Goal: Check status: Check status

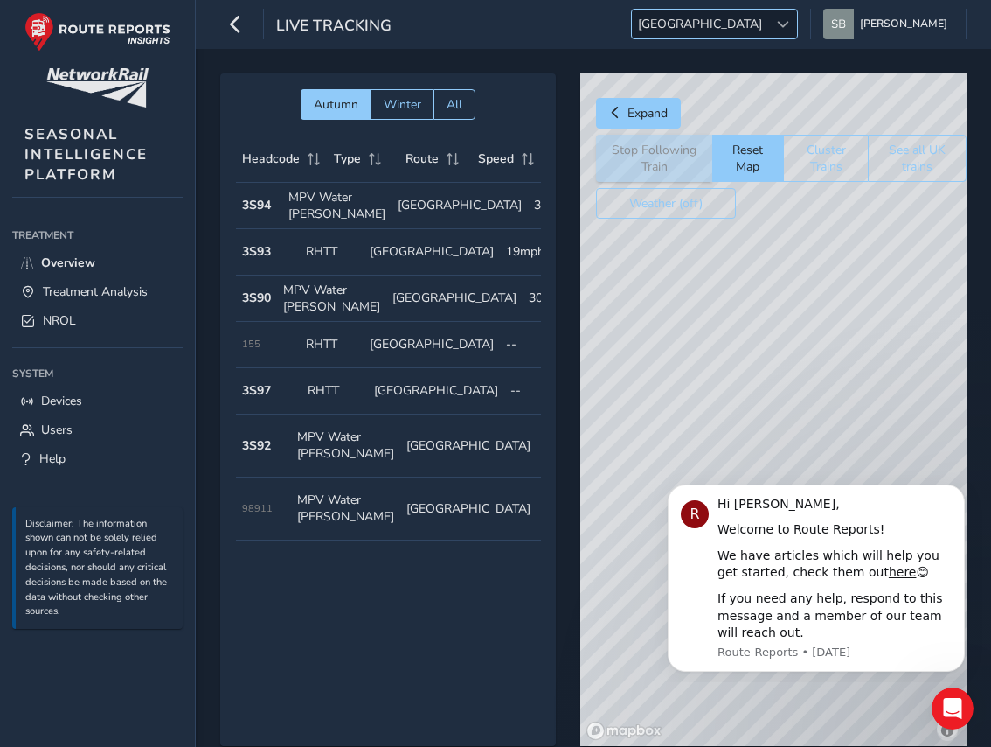
click at [768, 31] on span "[GEOGRAPHIC_DATA]" at bounding box center [700, 24] width 136 height 29
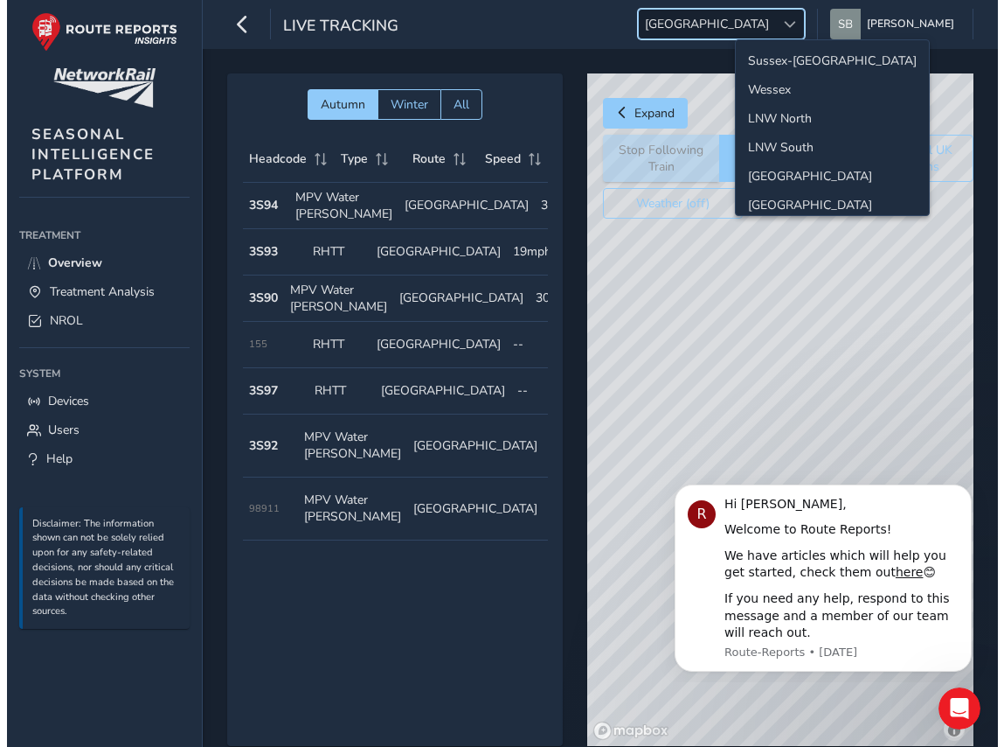
scroll to position [62, 0]
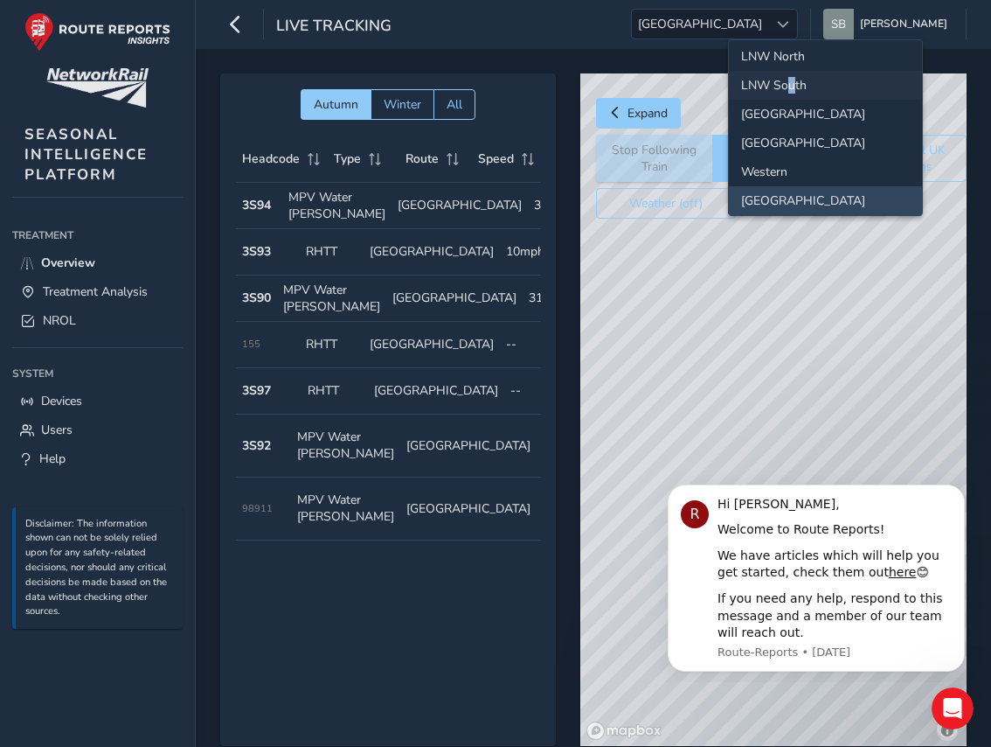
click at [790, 89] on li "LNW South" at bounding box center [825, 85] width 193 height 29
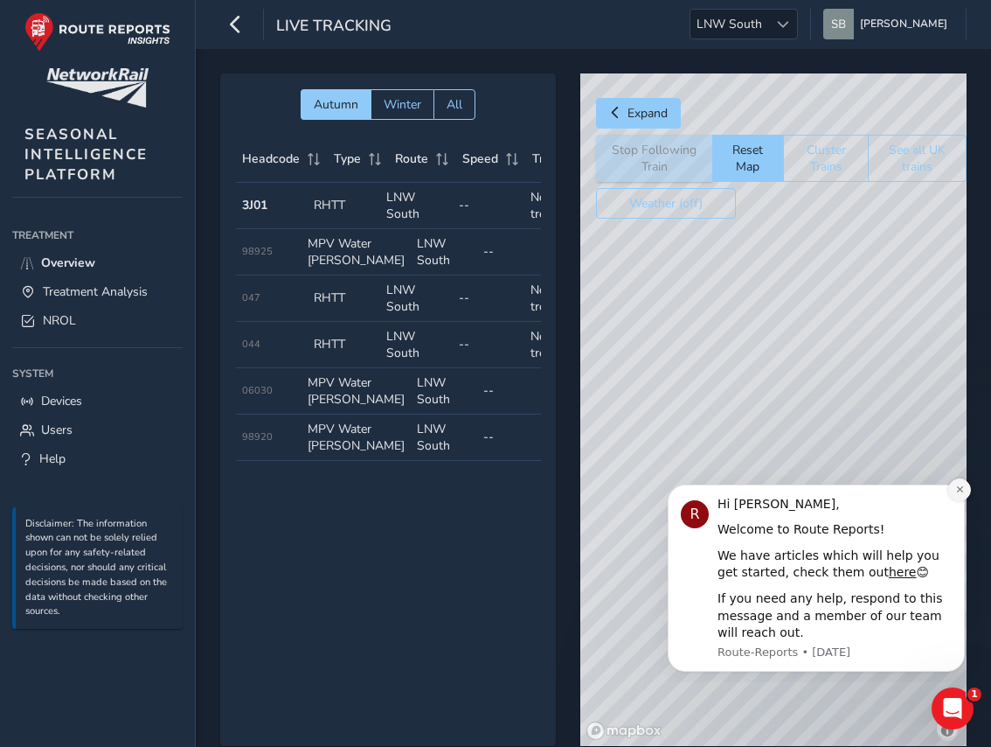
click at [963, 492] on icon "Dismiss notification" at bounding box center [960, 489] width 10 height 10
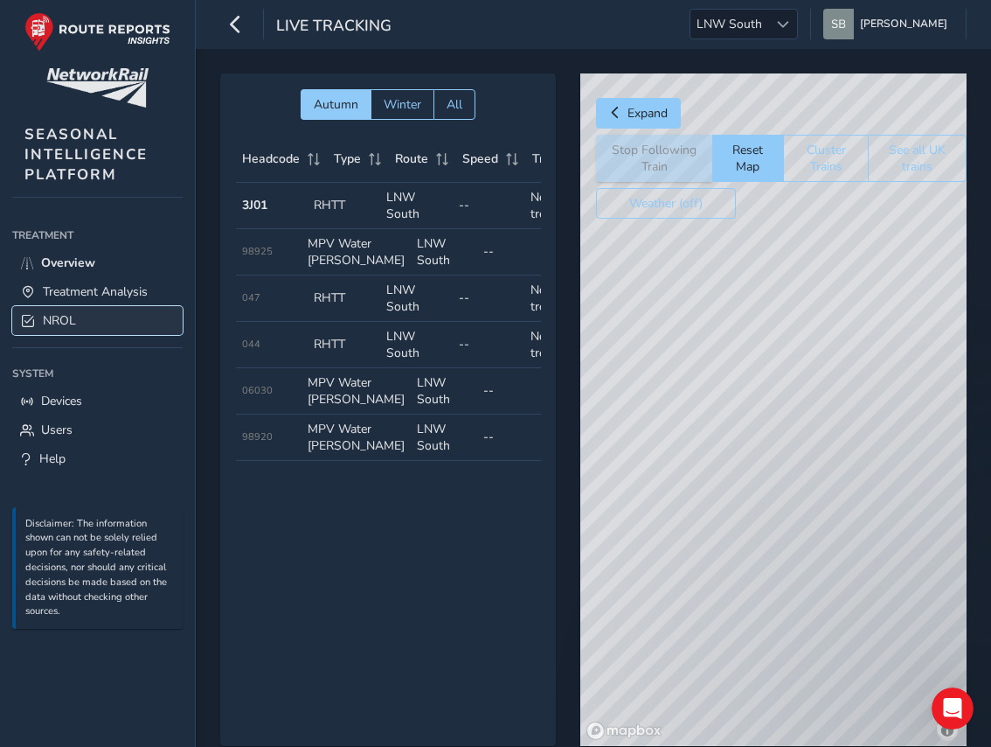
drag, startPoint x: 59, startPoint y: 323, endPoint x: 150, endPoint y: 322, distance: 91.8
click at [59, 323] on span "NROL" at bounding box center [59, 320] width 33 height 17
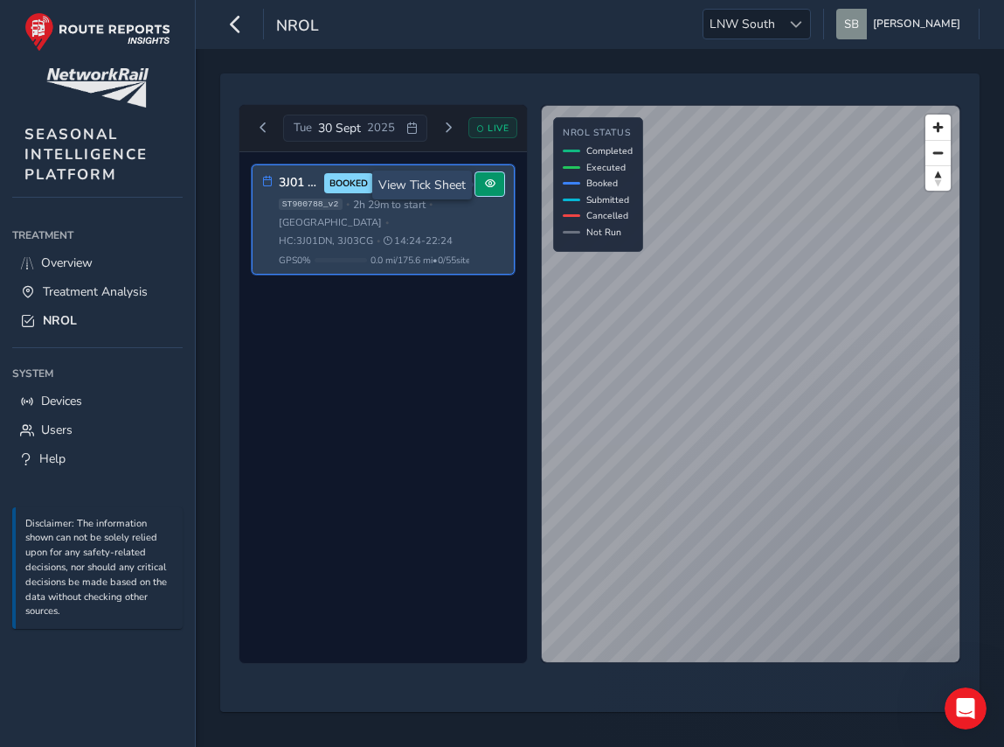
click at [494, 189] on span at bounding box center [490, 183] width 10 height 10
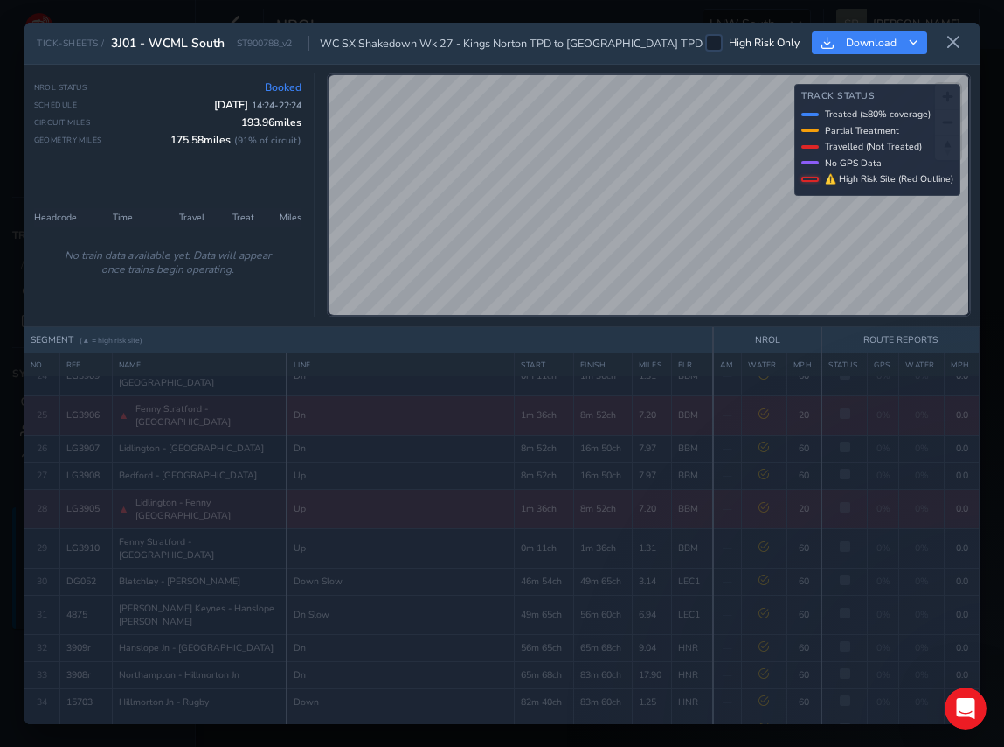
scroll to position [1024, 0]
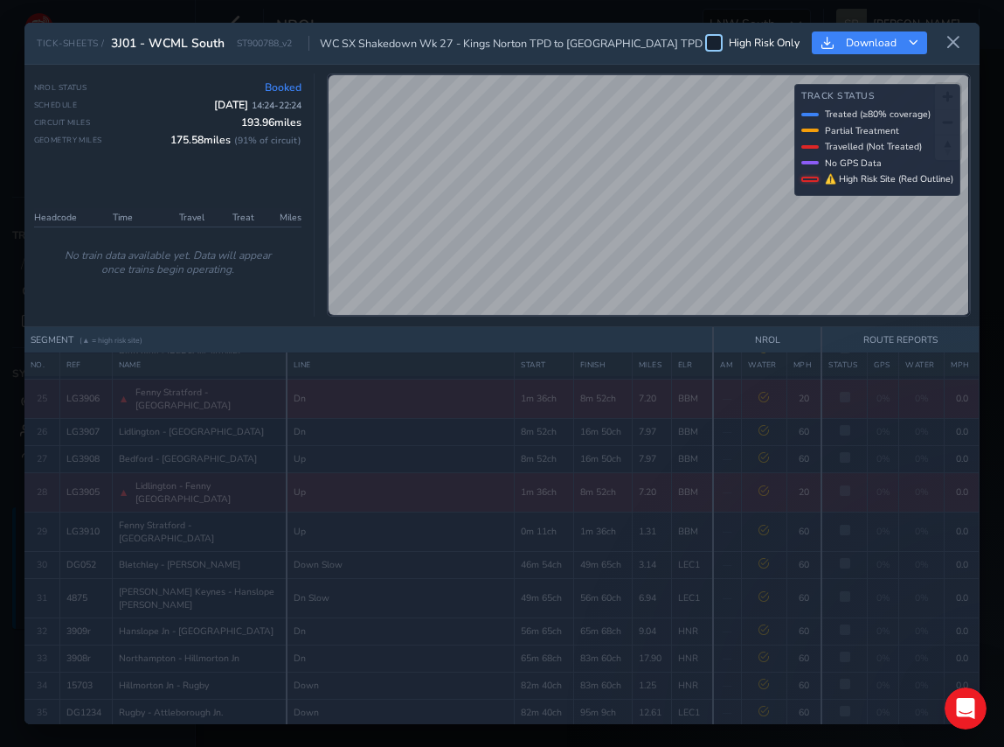
click at [721, 37] on div at bounding box center [713, 42] width 17 height 17
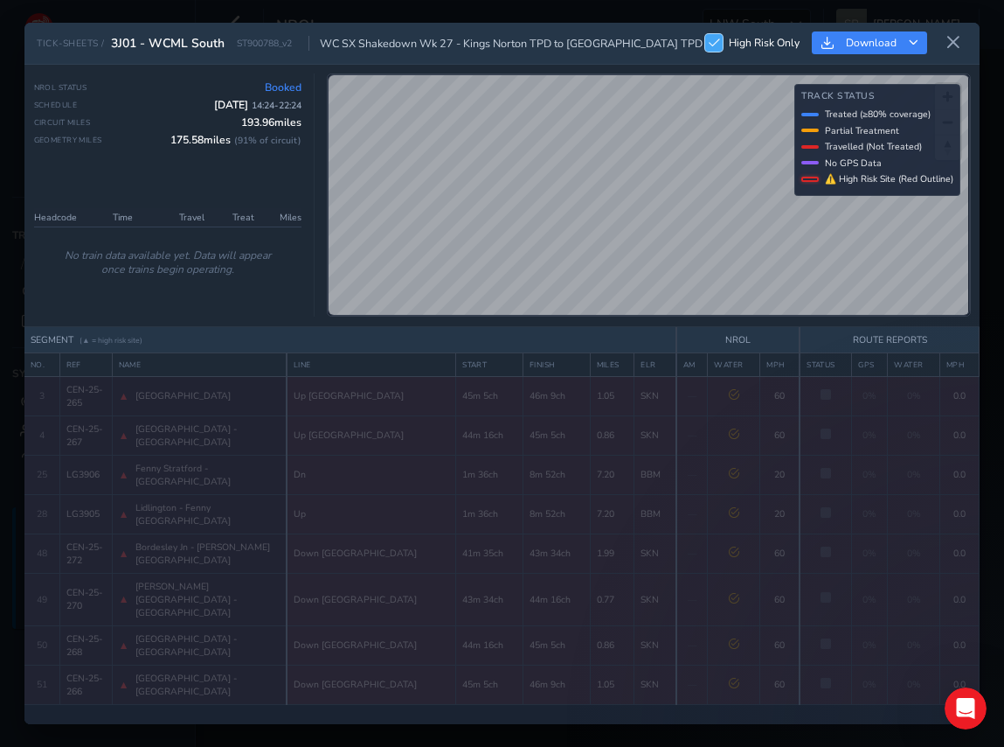
click at [718, 42] on span at bounding box center [714, 43] width 11 height 10
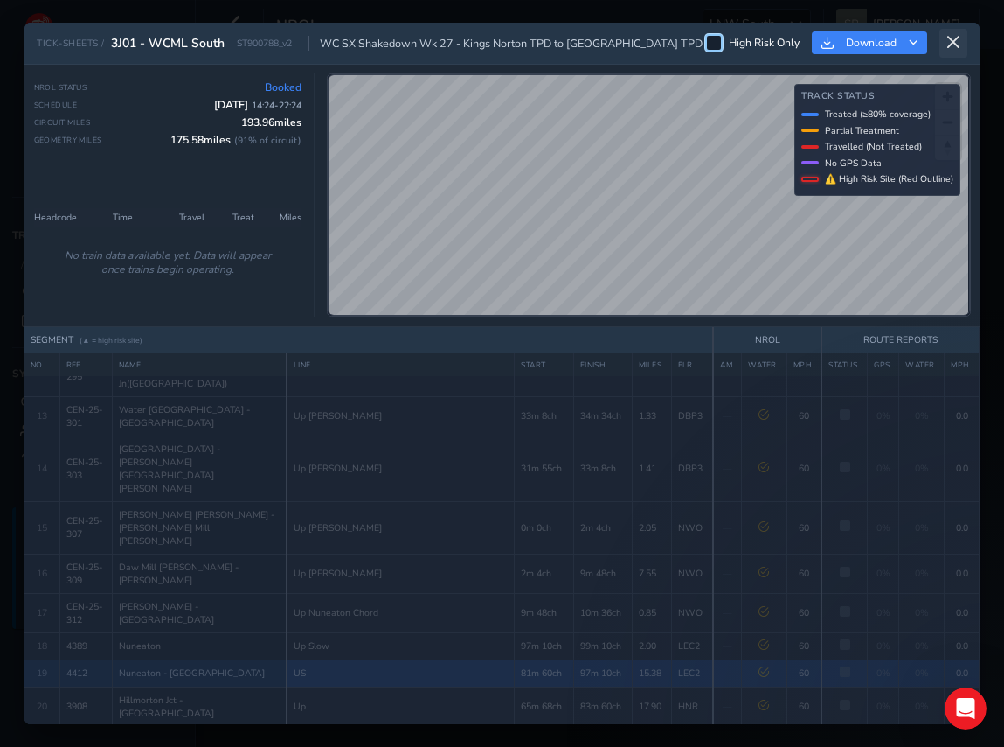
scroll to position [566, 0]
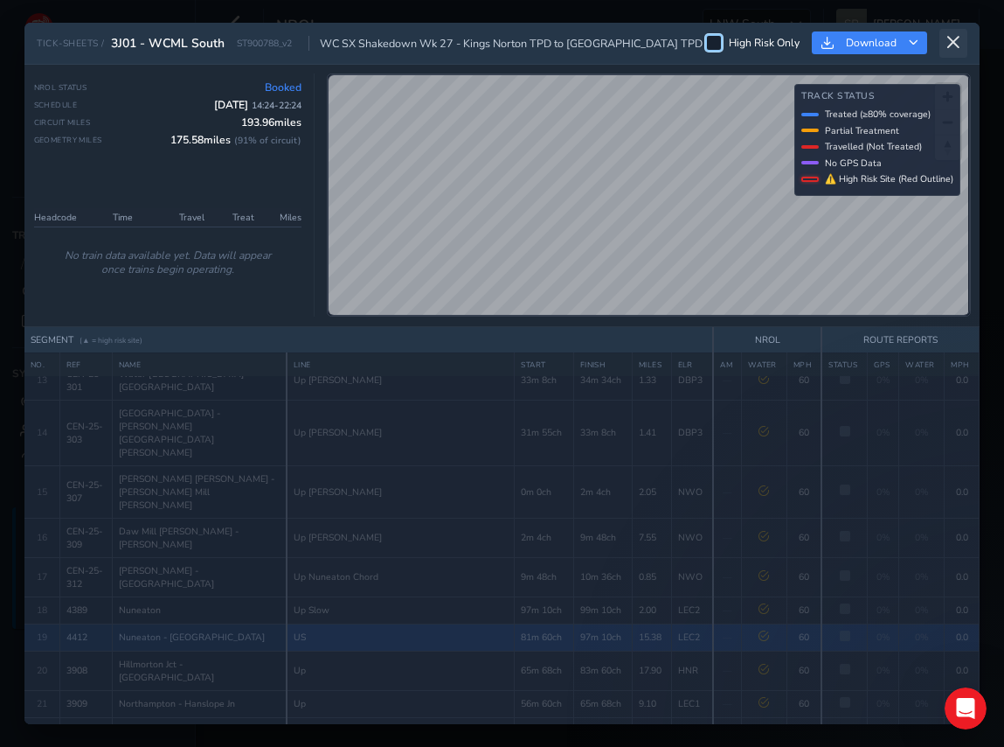
click at [955, 41] on icon at bounding box center [954, 43] width 16 height 16
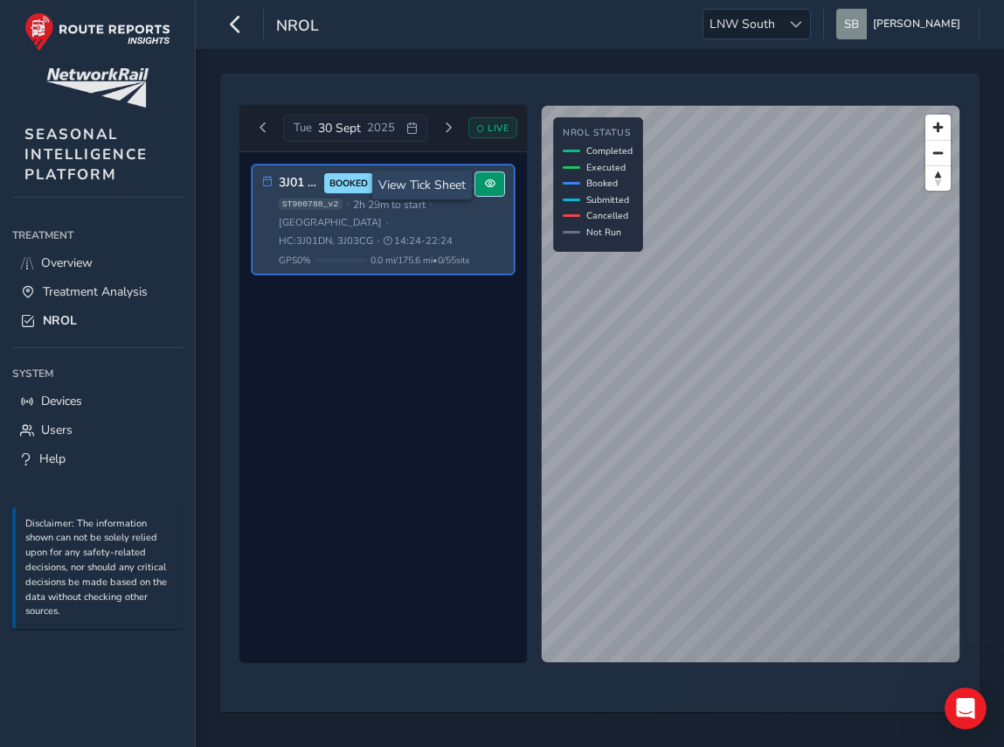
click at [492, 183] on span at bounding box center [490, 183] width 10 height 10
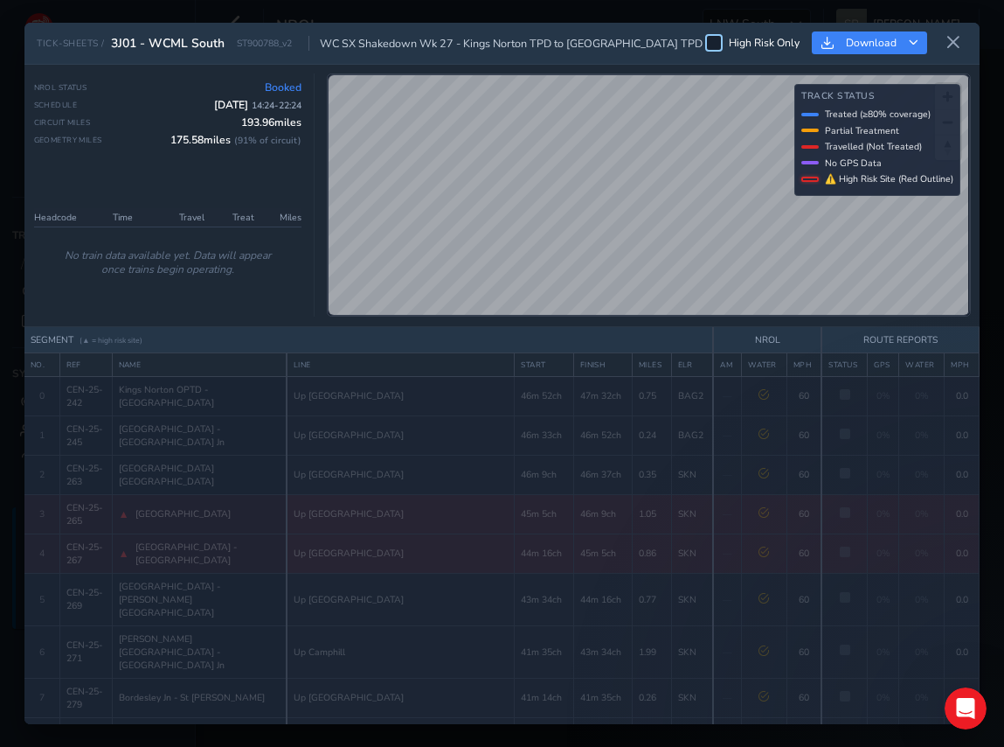
click at [712, 39] on div at bounding box center [713, 42] width 17 height 17
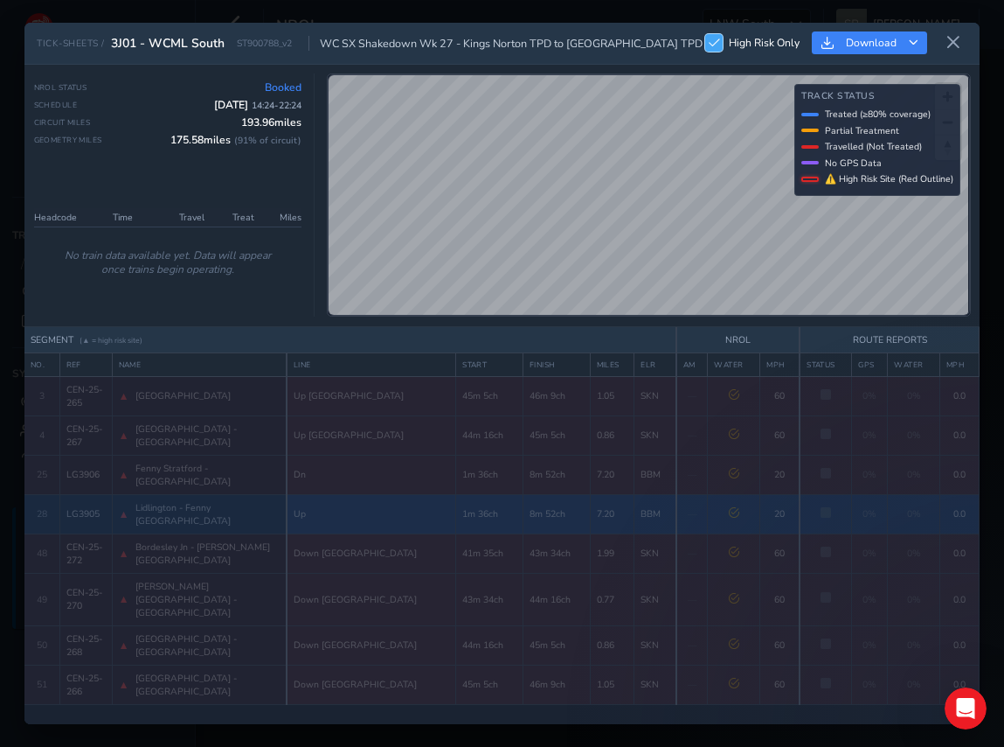
click at [718, 41] on span at bounding box center [714, 43] width 11 height 10
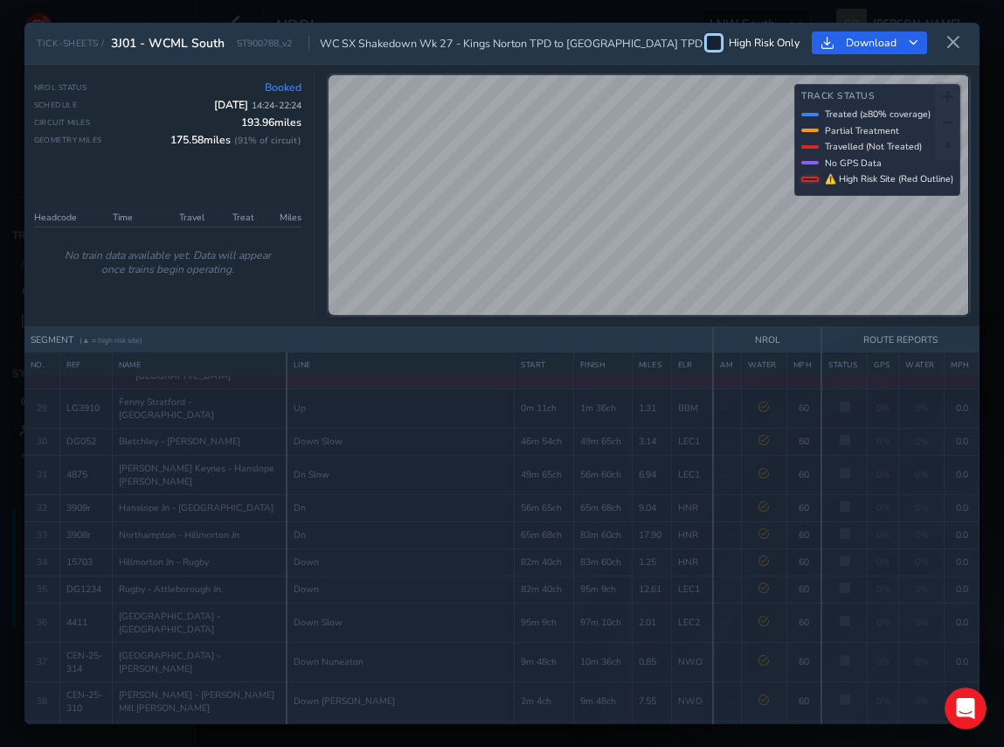
scroll to position [1168, 0]
click at [950, 41] on icon at bounding box center [954, 43] width 16 height 16
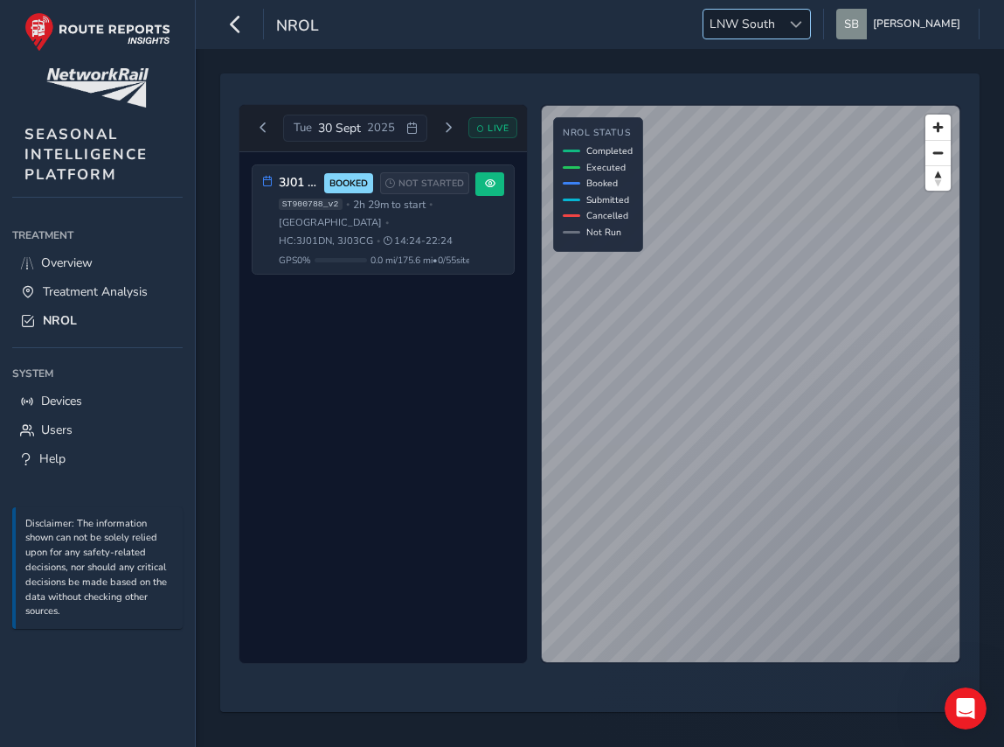
click at [781, 27] on span "LNW South" at bounding box center [743, 24] width 78 height 29
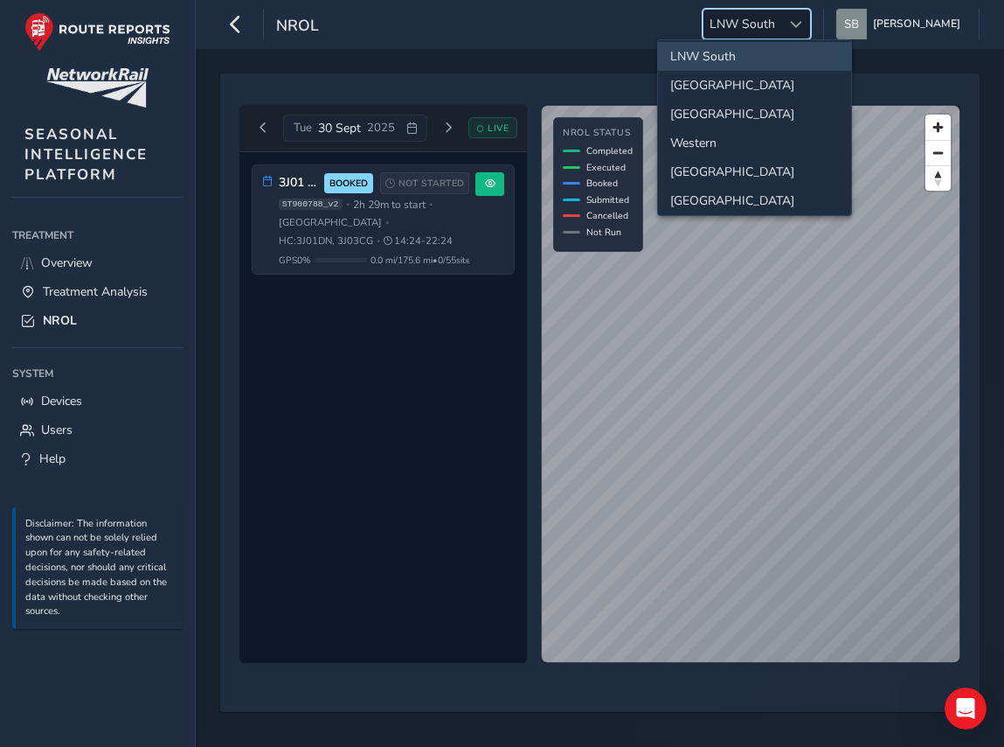
scroll to position [175, 0]
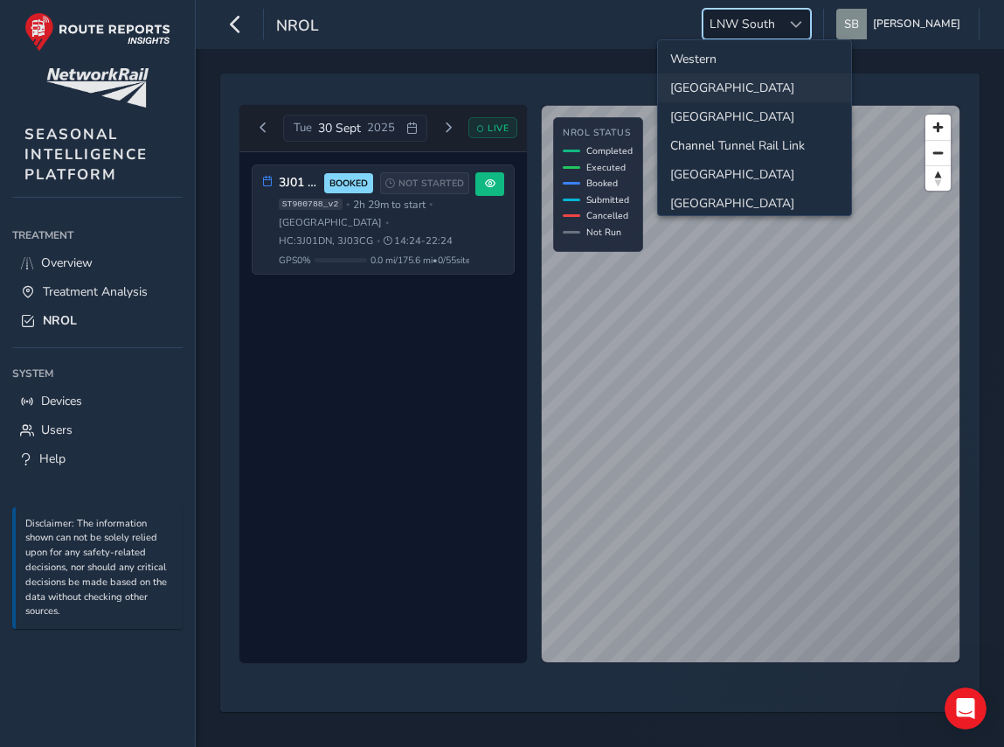
click at [708, 87] on li "[GEOGRAPHIC_DATA]" at bounding box center [754, 87] width 193 height 29
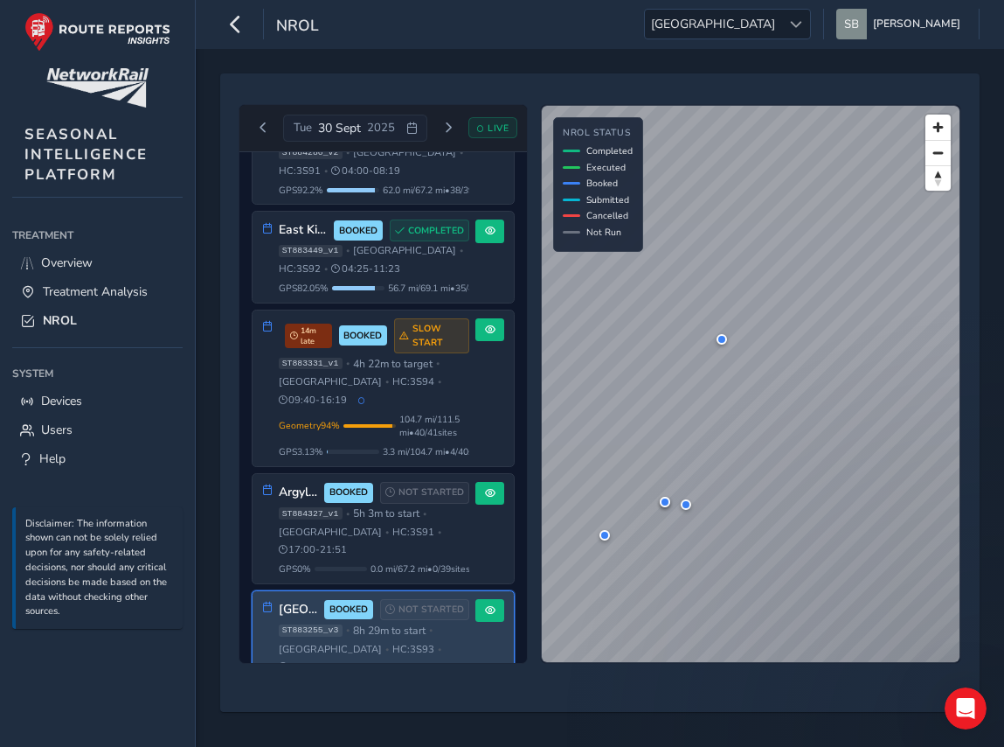
scroll to position [552, 0]
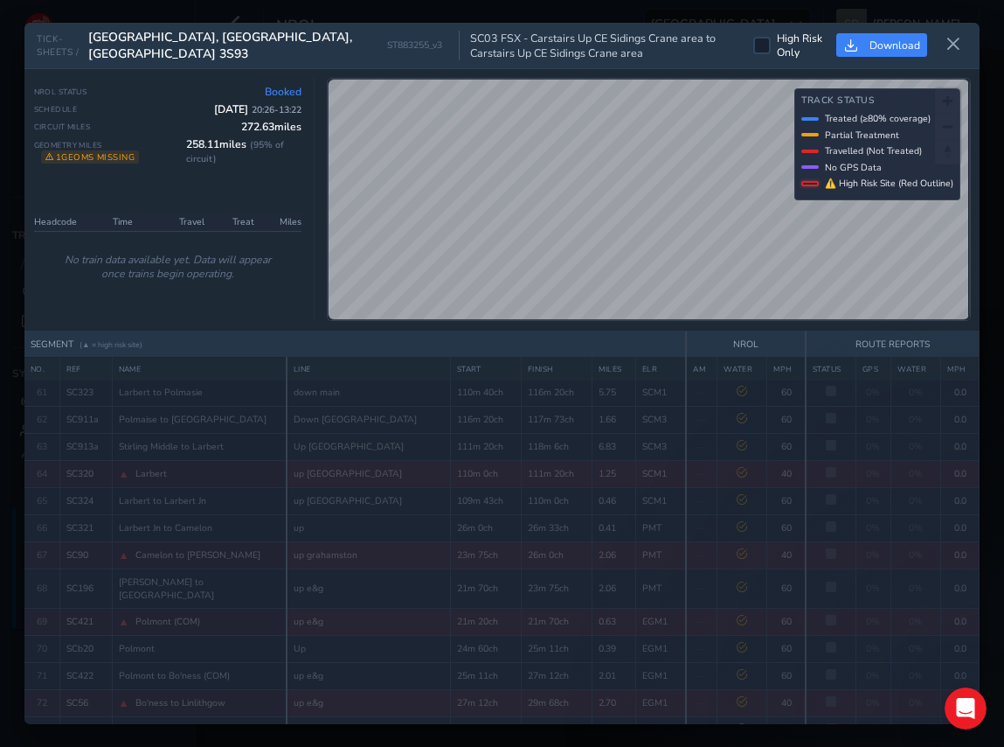
scroll to position [2050, 0]
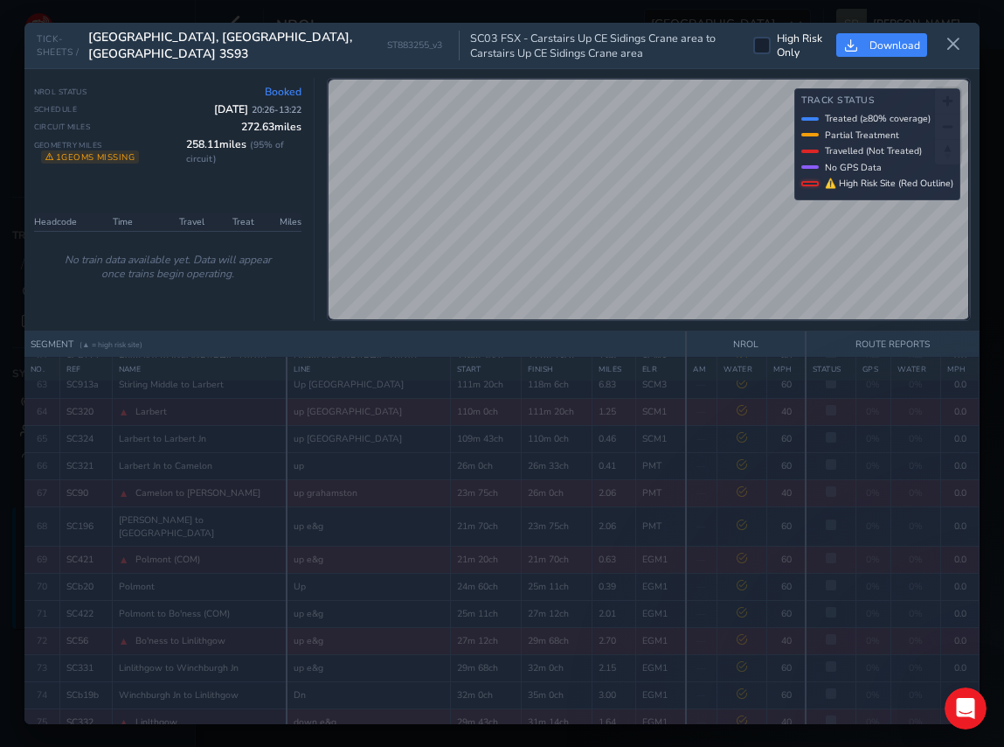
click at [953, 37] on icon at bounding box center [954, 45] width 16 height 16
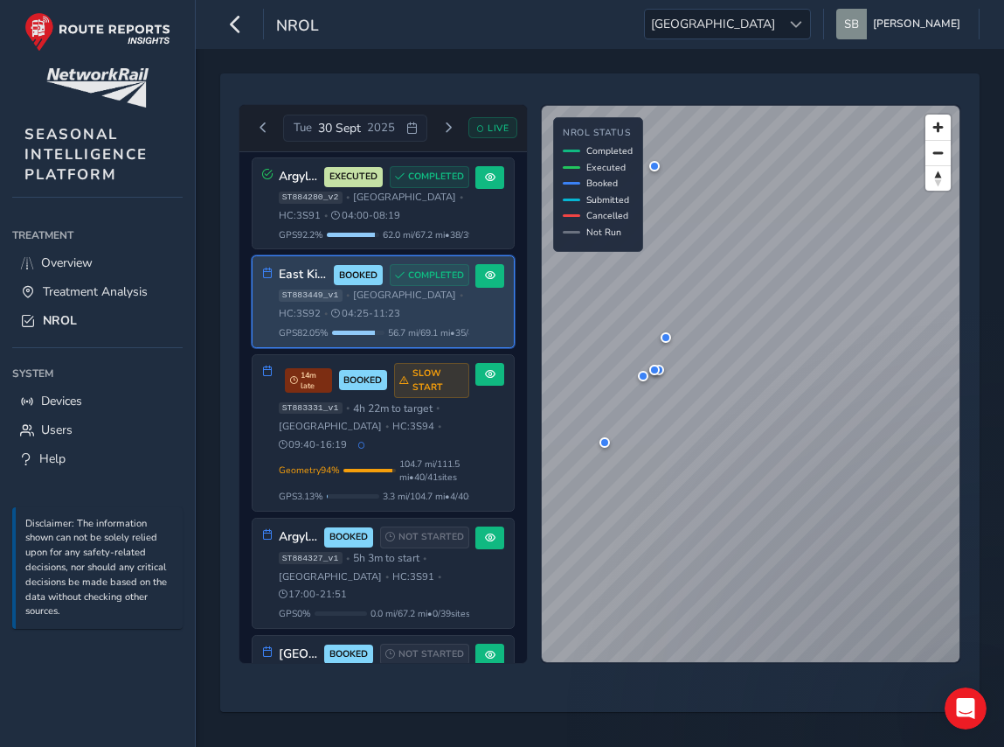
scroll to position [485, 0]
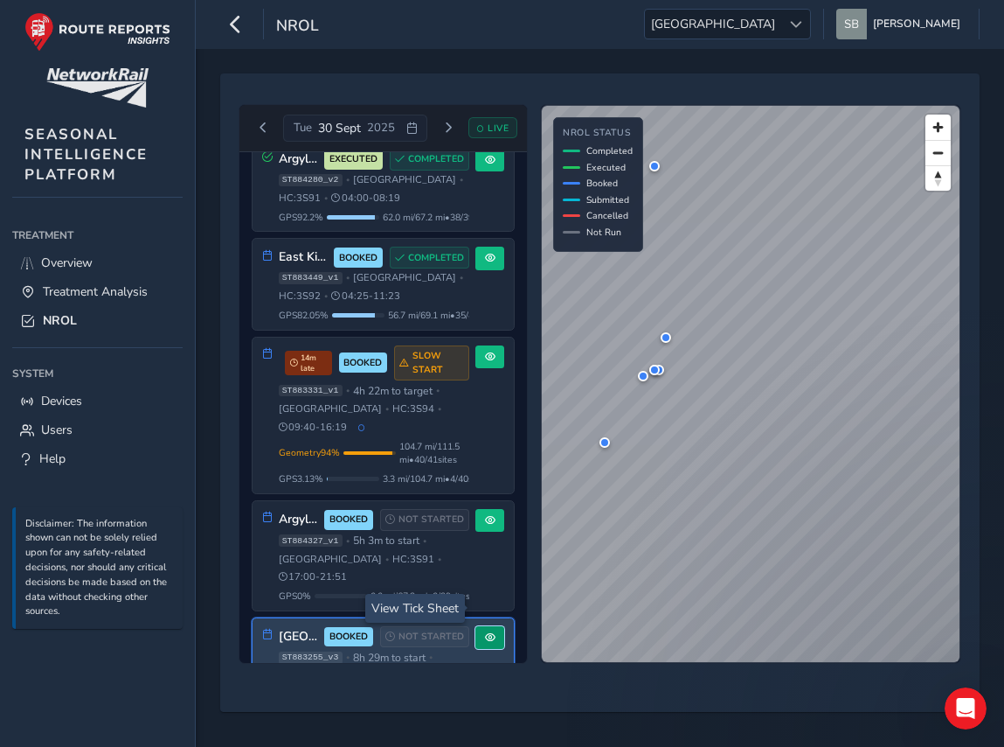
click at [487, 632] on span at bounding box center [490, 637] width 10 height 10
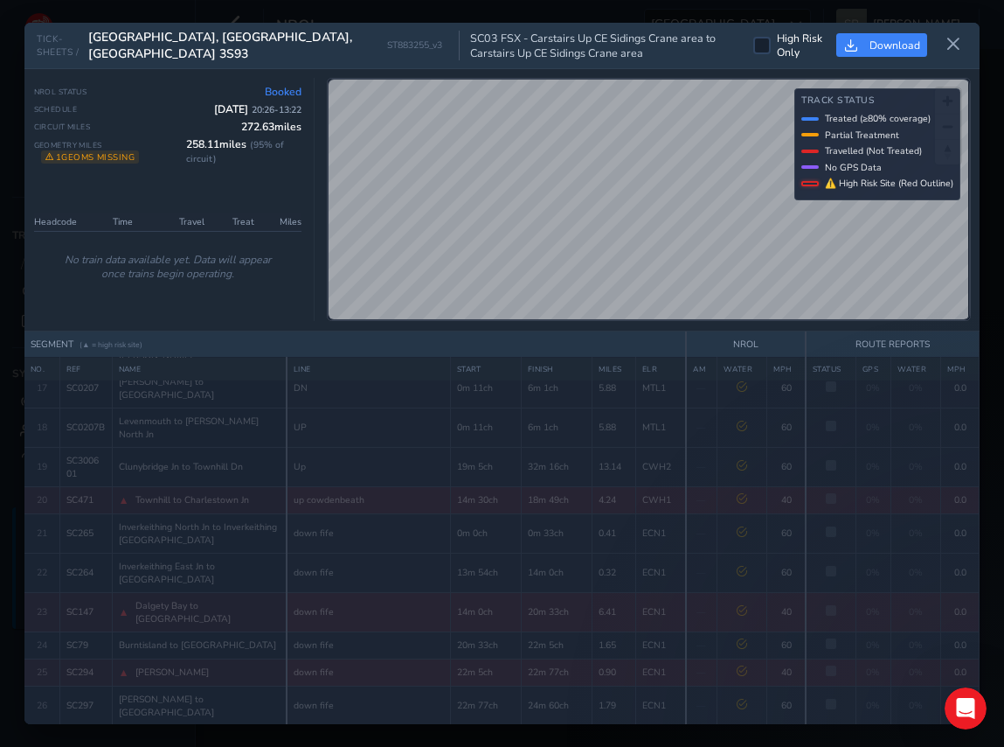
scroll to position [437, 0]
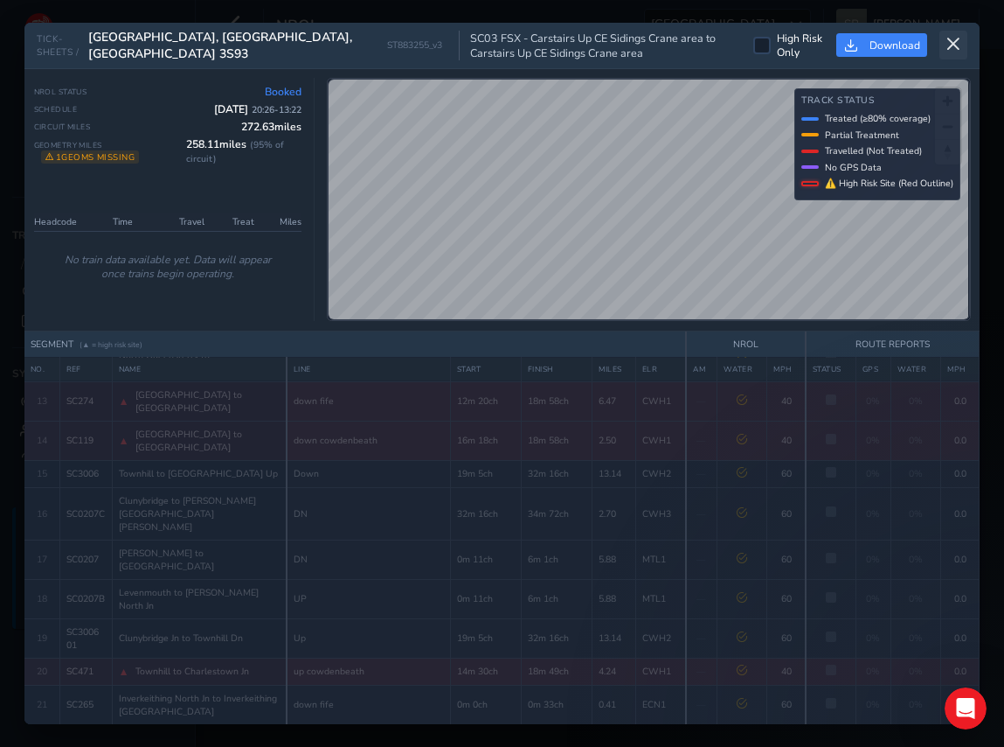
click at [955, 35] on button at bounding box center [954, 45] width 28 height 29
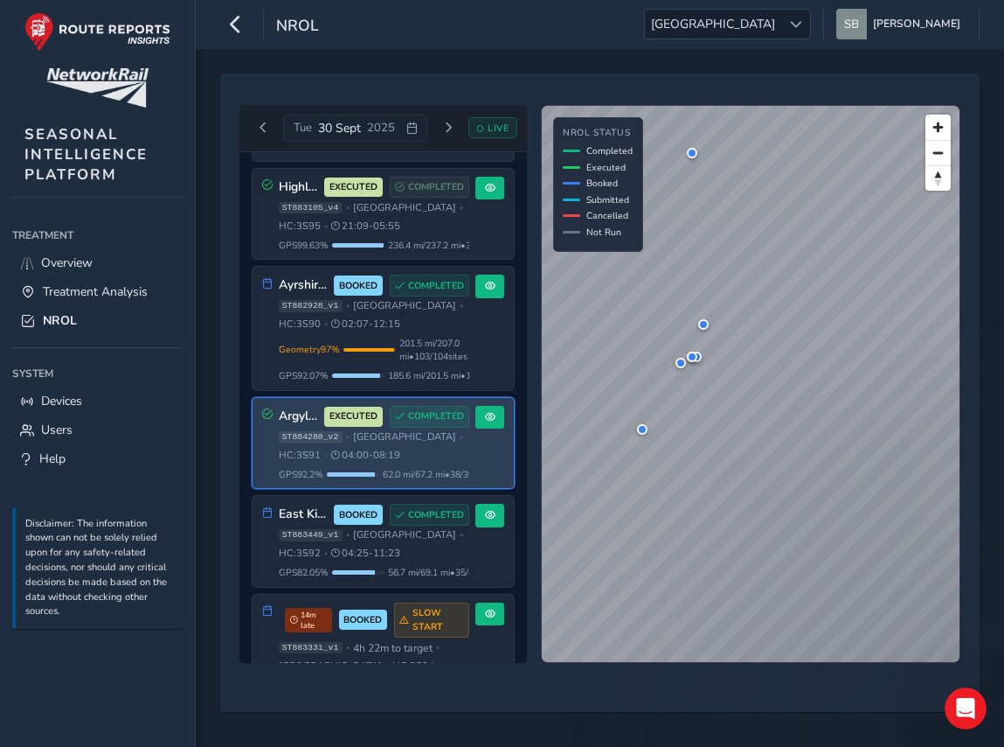
scroll to position [203, 0]
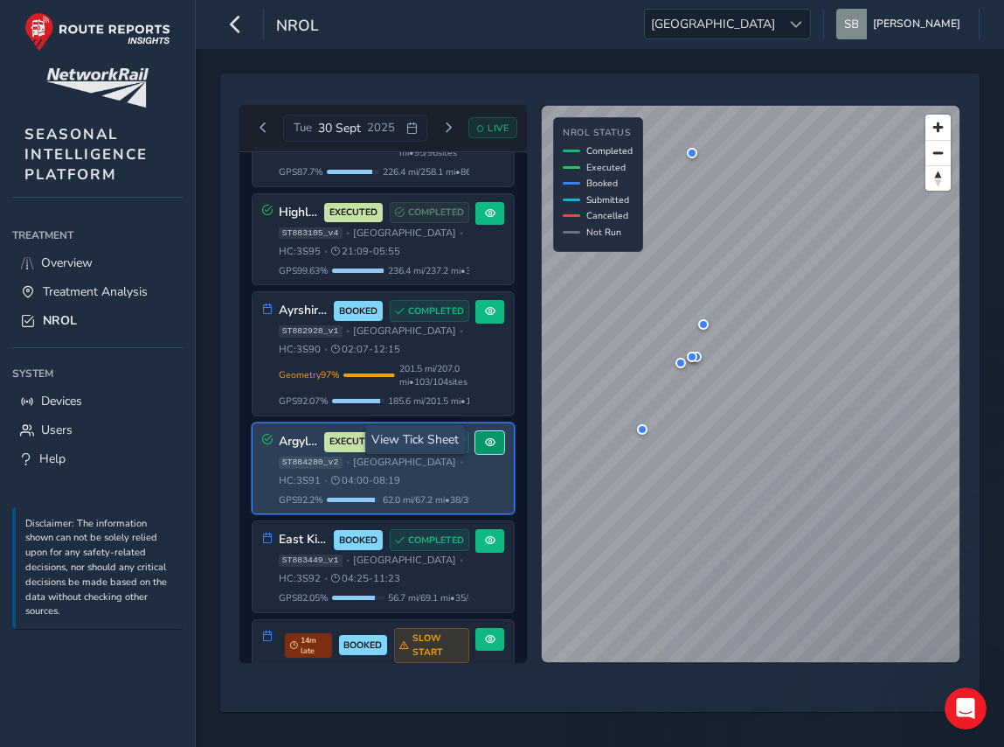
click at [485, 438] on span at bounding box center [490, 442] width 10 height 10
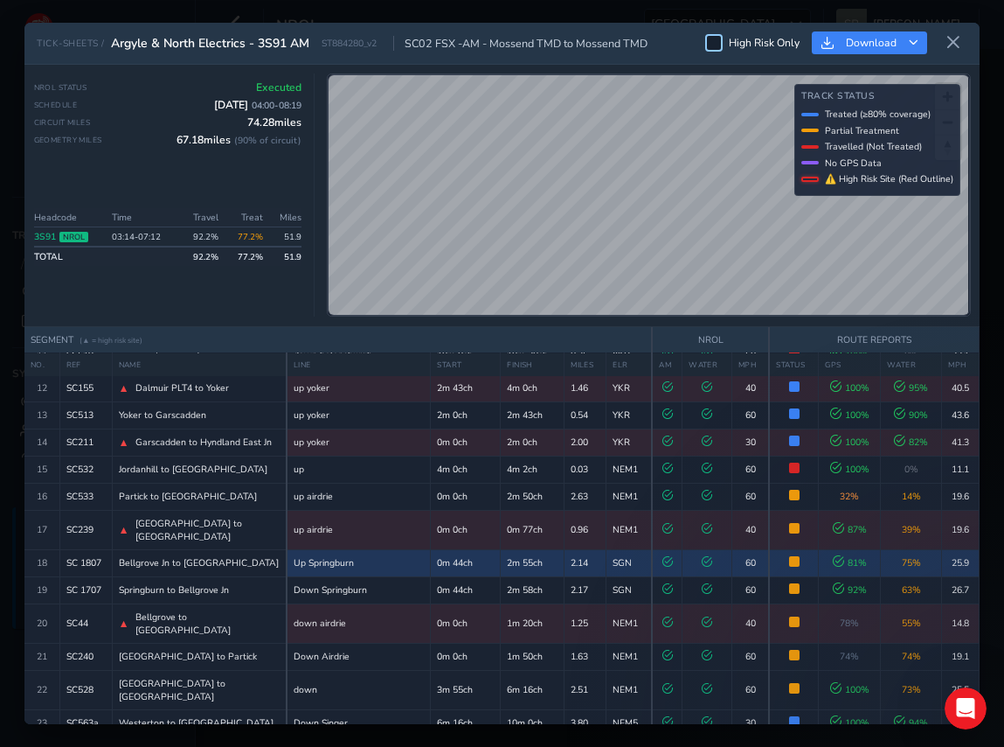
click at [715, 44] on div at bounding box center [713, 42] width 17 height 17
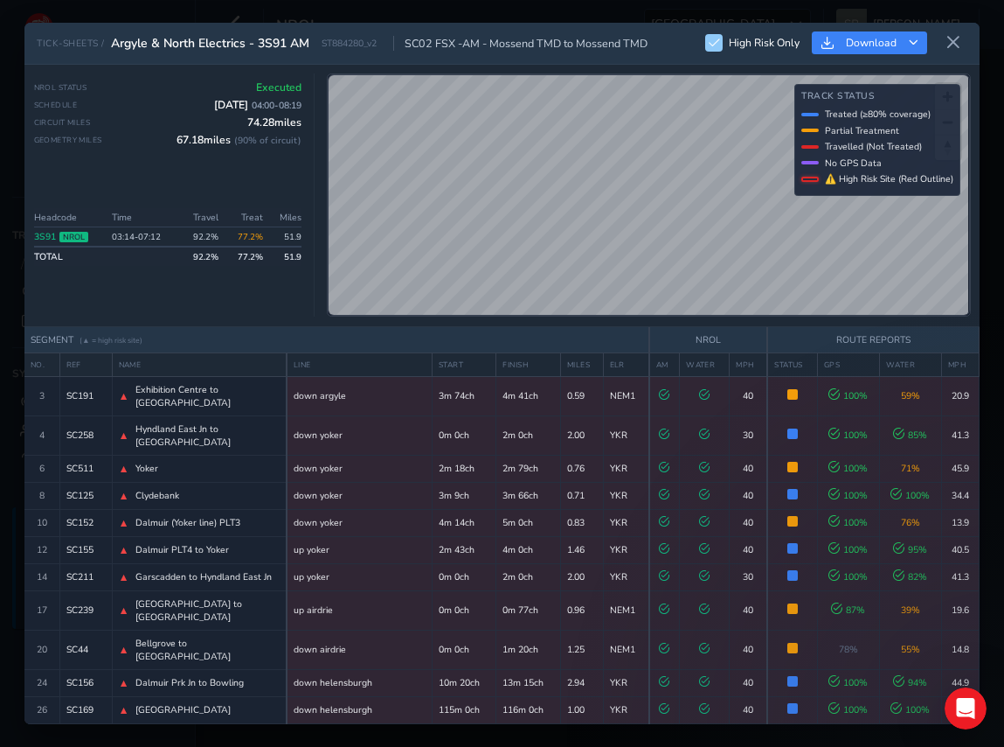
click at [725, 44] on label "High Risk Only" at bounding box center [752, 42] width 94 height 17
click at [714, 42] on input "High Risk Only" at bounding box center [714, 42] width 0 height 0
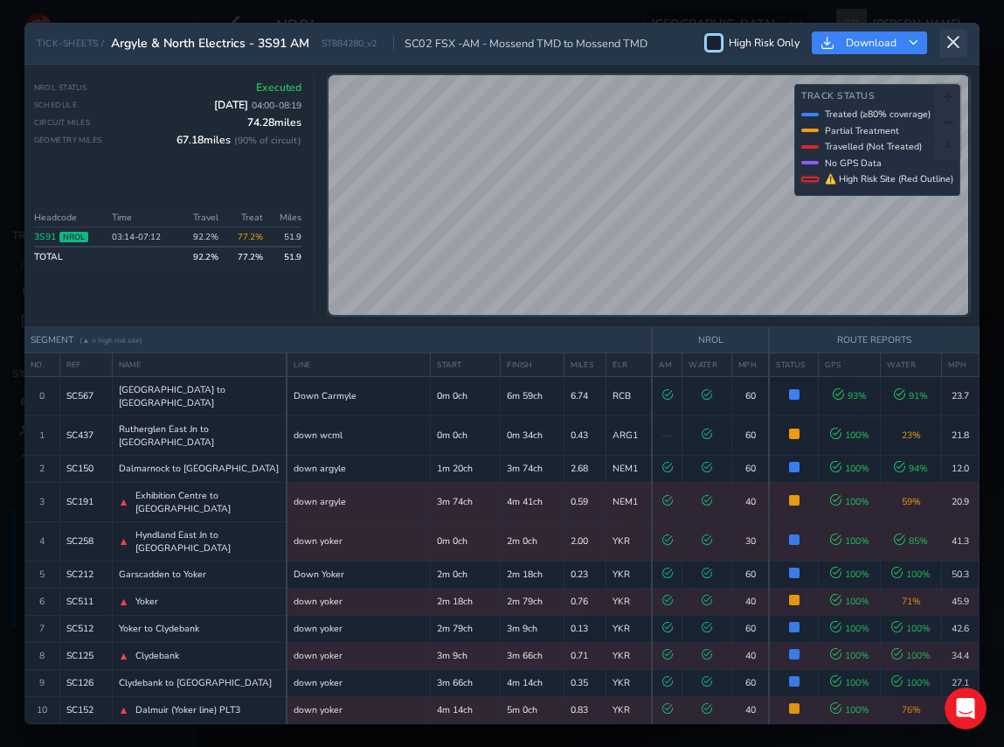
click at [950, 39] on icon at bounding box center [954, 43] width 16 height 16
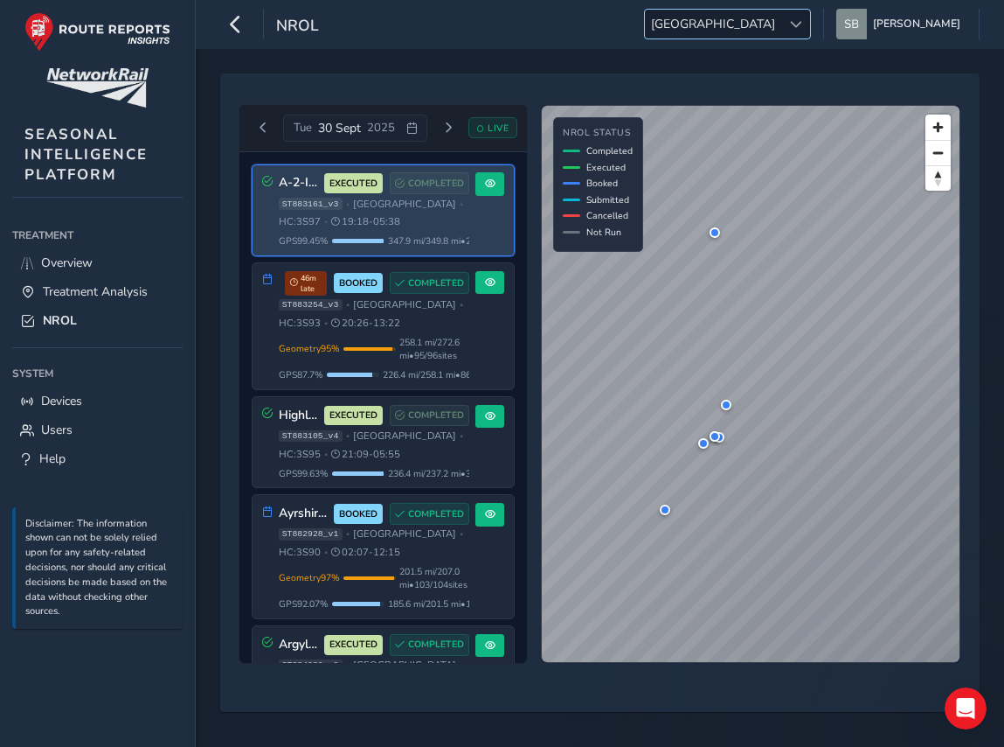
click at [809, 30] on div at bounding box center [795, 24] width 29 height 29
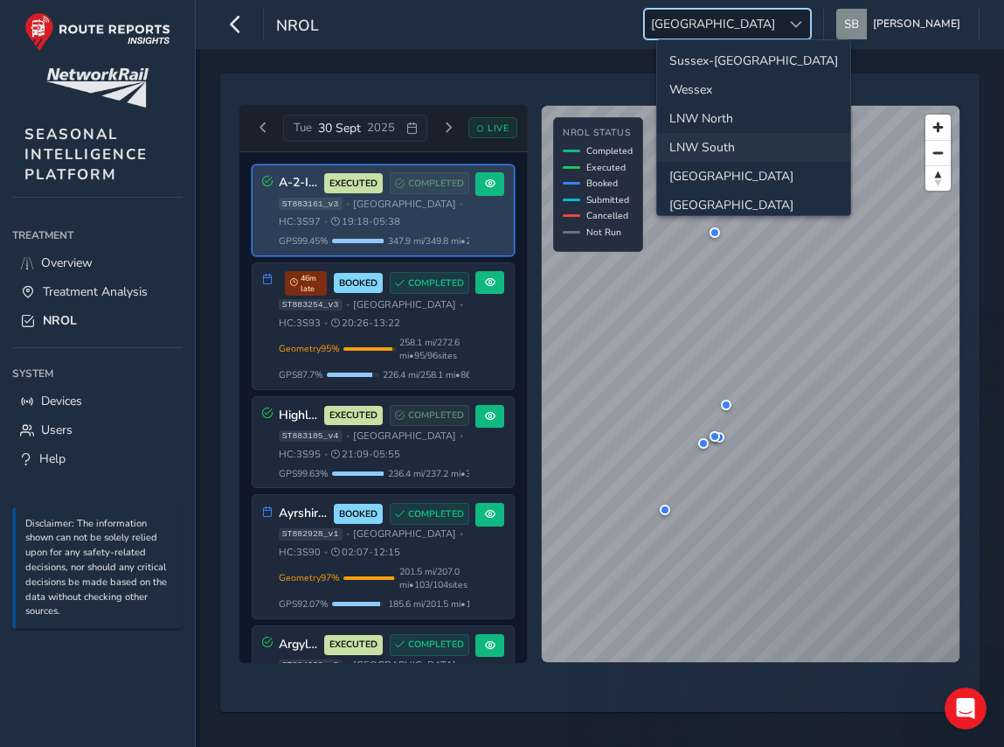
click at [724, 145] on li "LNW South" at bounding box center [753, 147] width 193 height 29
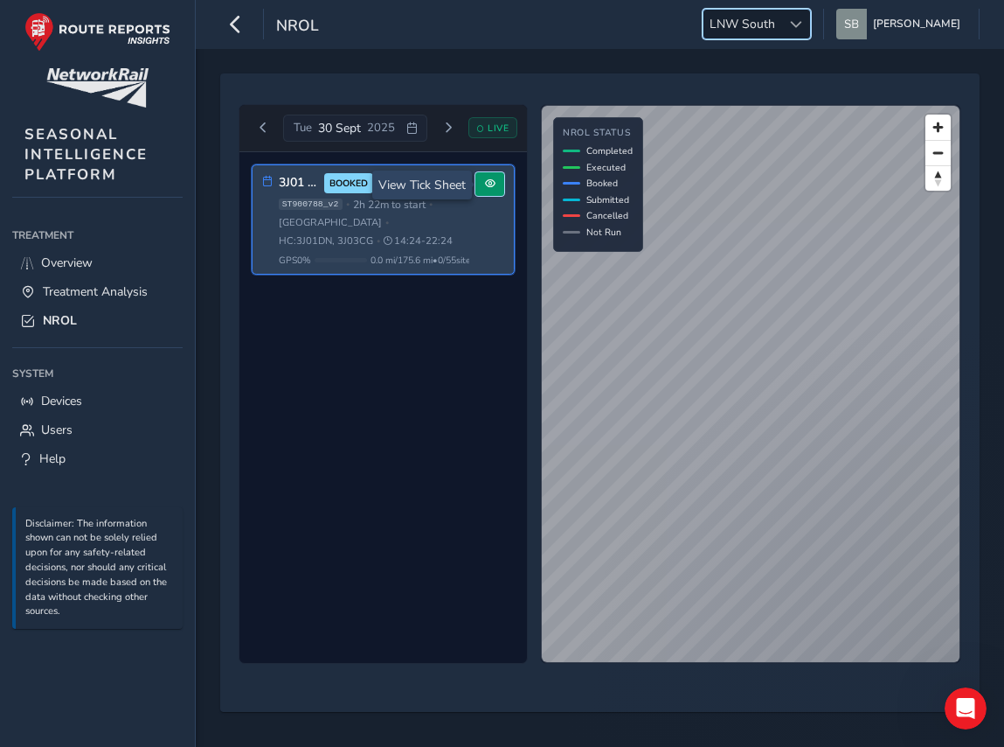
click at [496, 181] on button at bounding box center [490, 184] width 29 height 24
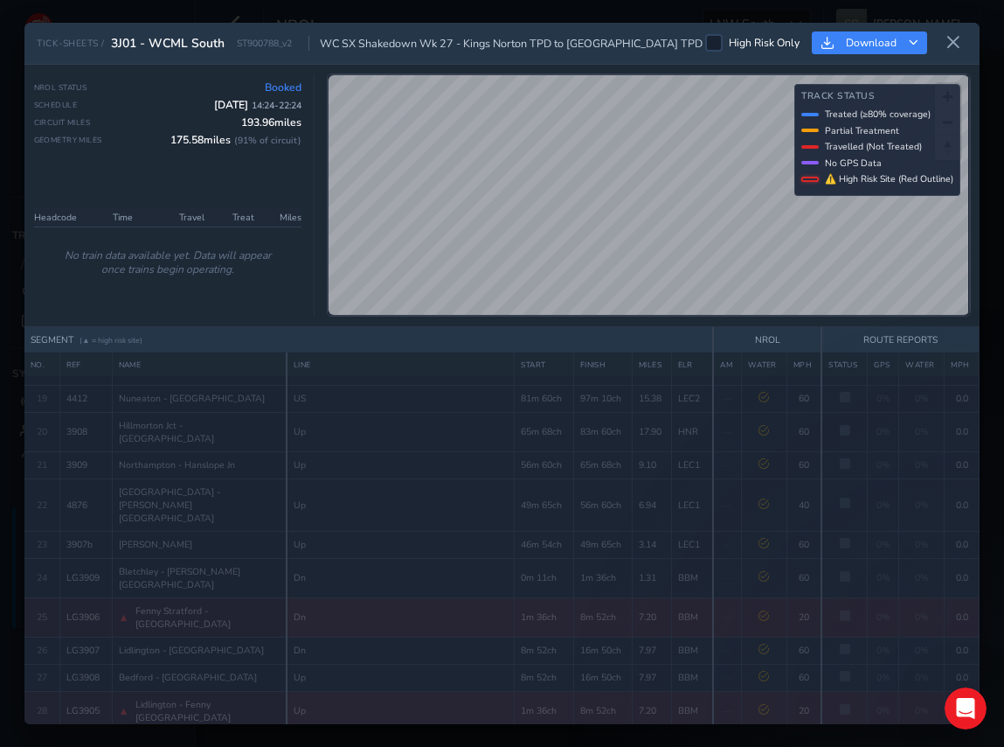
scroll to position [943, 0]
